Goal: Navigation & Orientation: Understand site structure

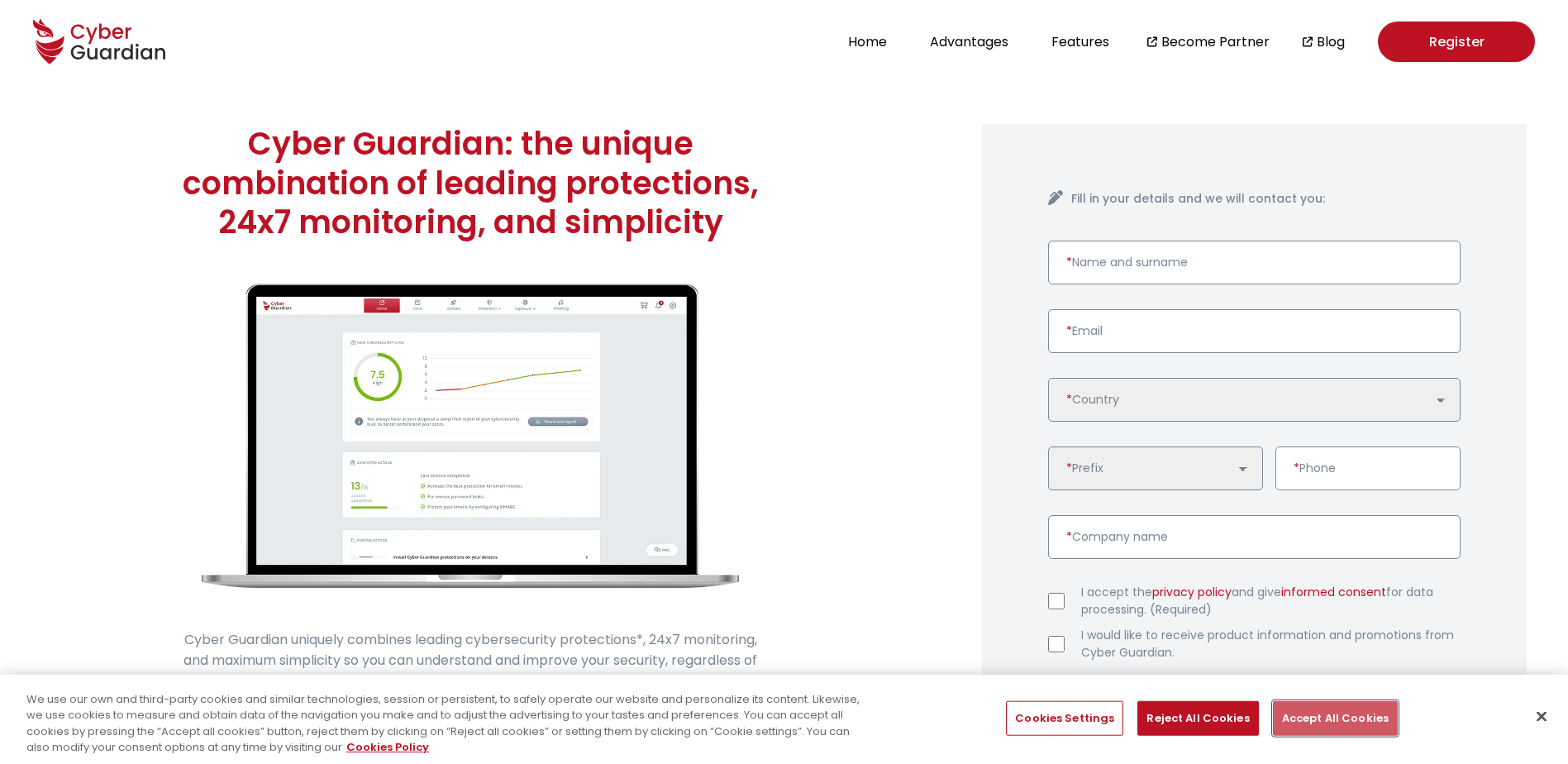
click at [1340, 712] on button "Accept All Cookies" at bounding box center [1336, 718] width 125 height 35
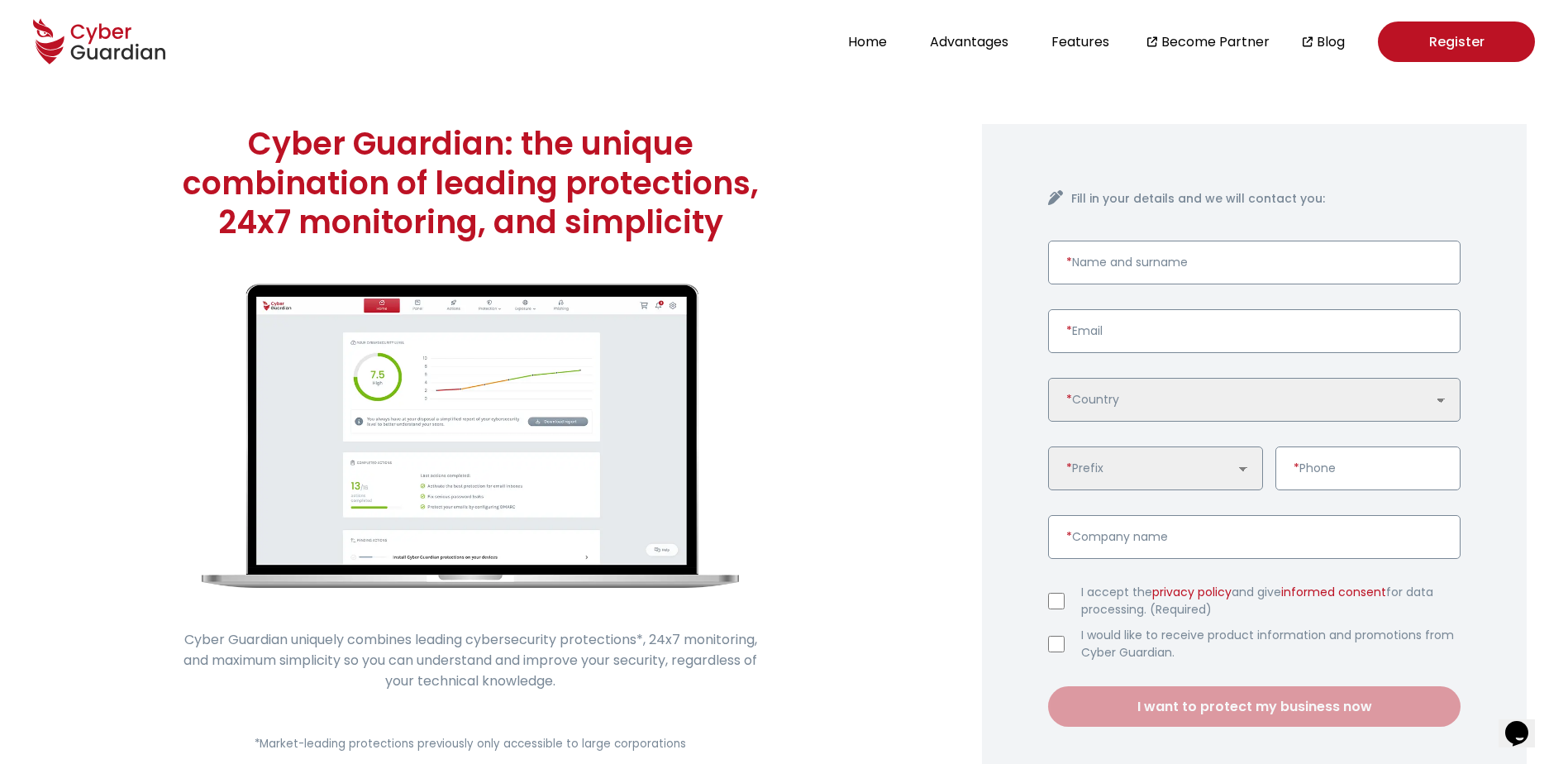
click at [472, 359] on img at bounding box center [471, 436] width 538 height 304
click at [425, 413] on img at bounding box center [471, 436] width 538 height 304
click at [107, 57] on icon at bounding box center [106, 53] width 12 height 12
click at [1071, 33] on button "Features" at bounding box center [1081, 41] width 68 height 22
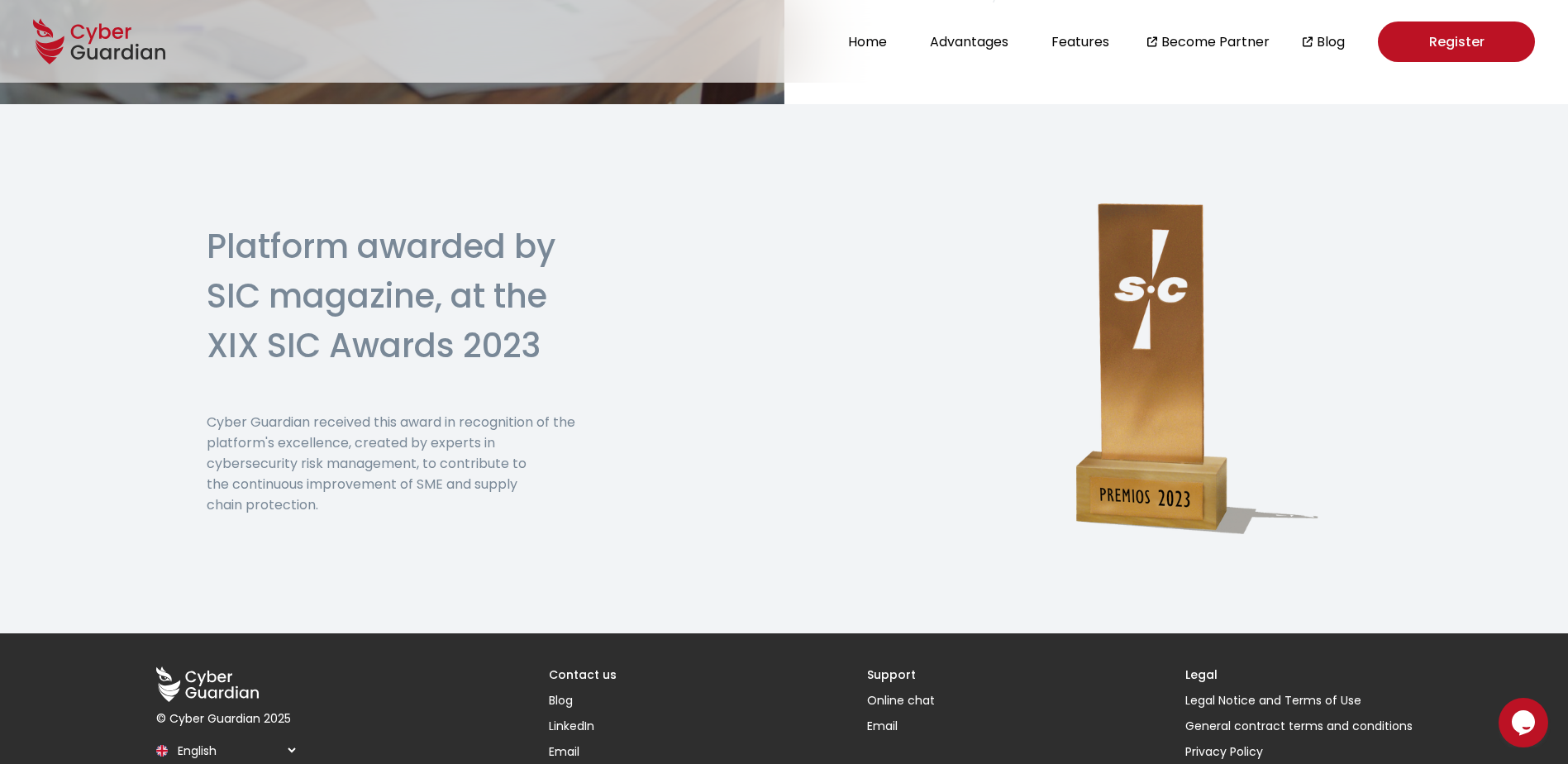
scroll to position [4084, 0]
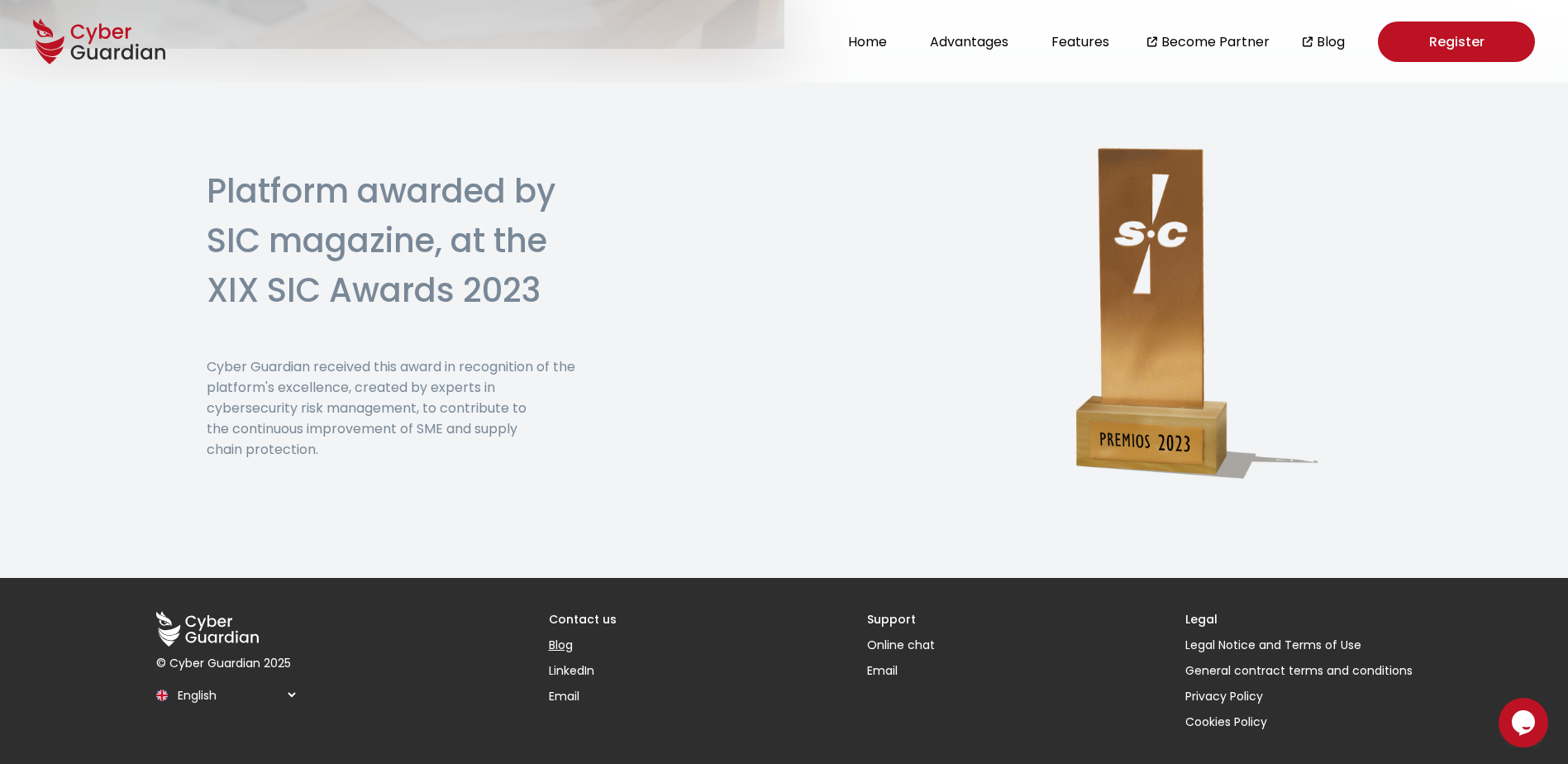
click at [575, 642] on link "Blog" at bounding box center [583, 645] width 68 height 17
